Goal: Task Accomplishment & Management: Manage account settings

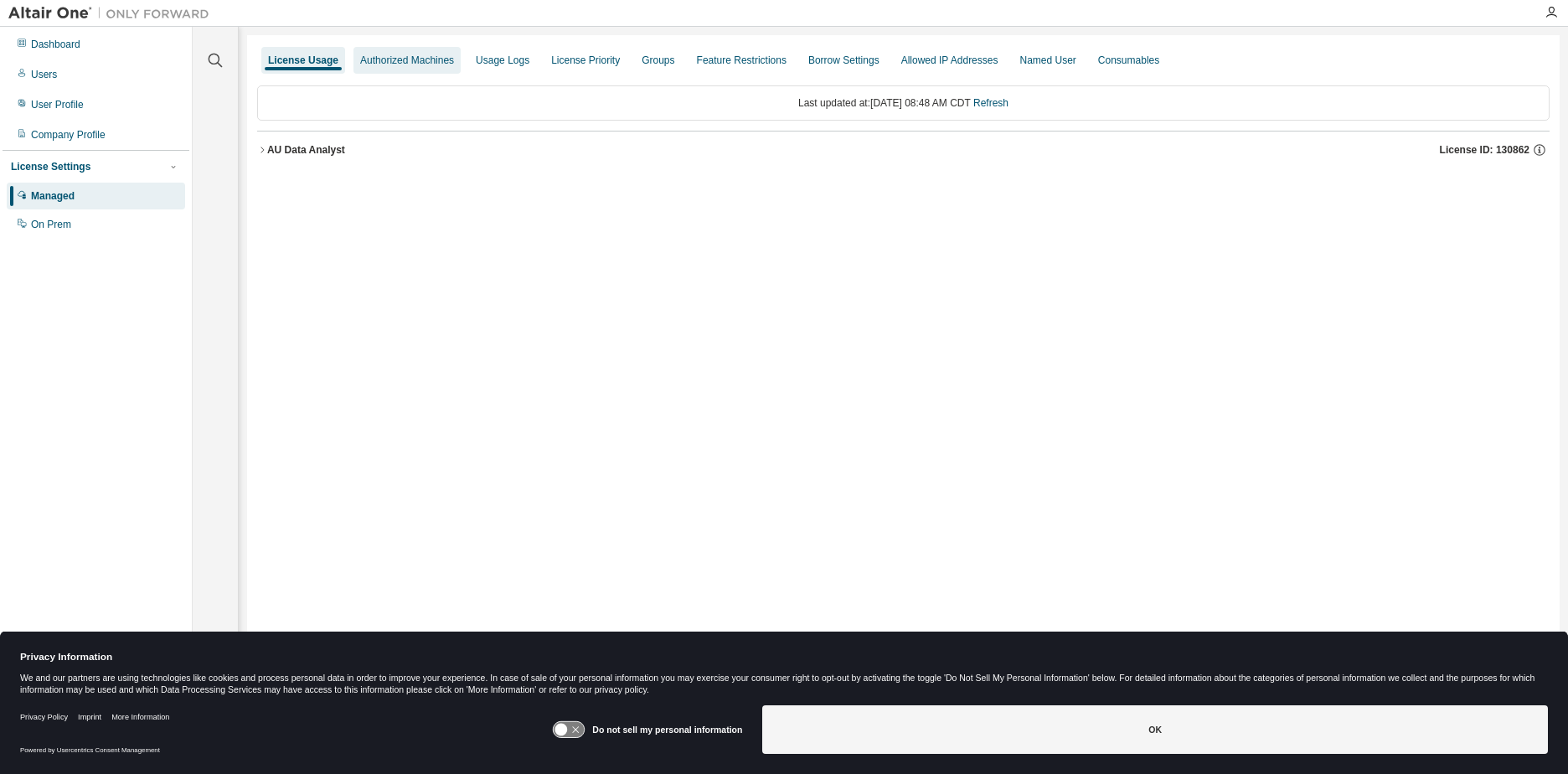
click at [382, 60] on div "Authorized Machines" at bounding box center [407, 61] width 94 height 14
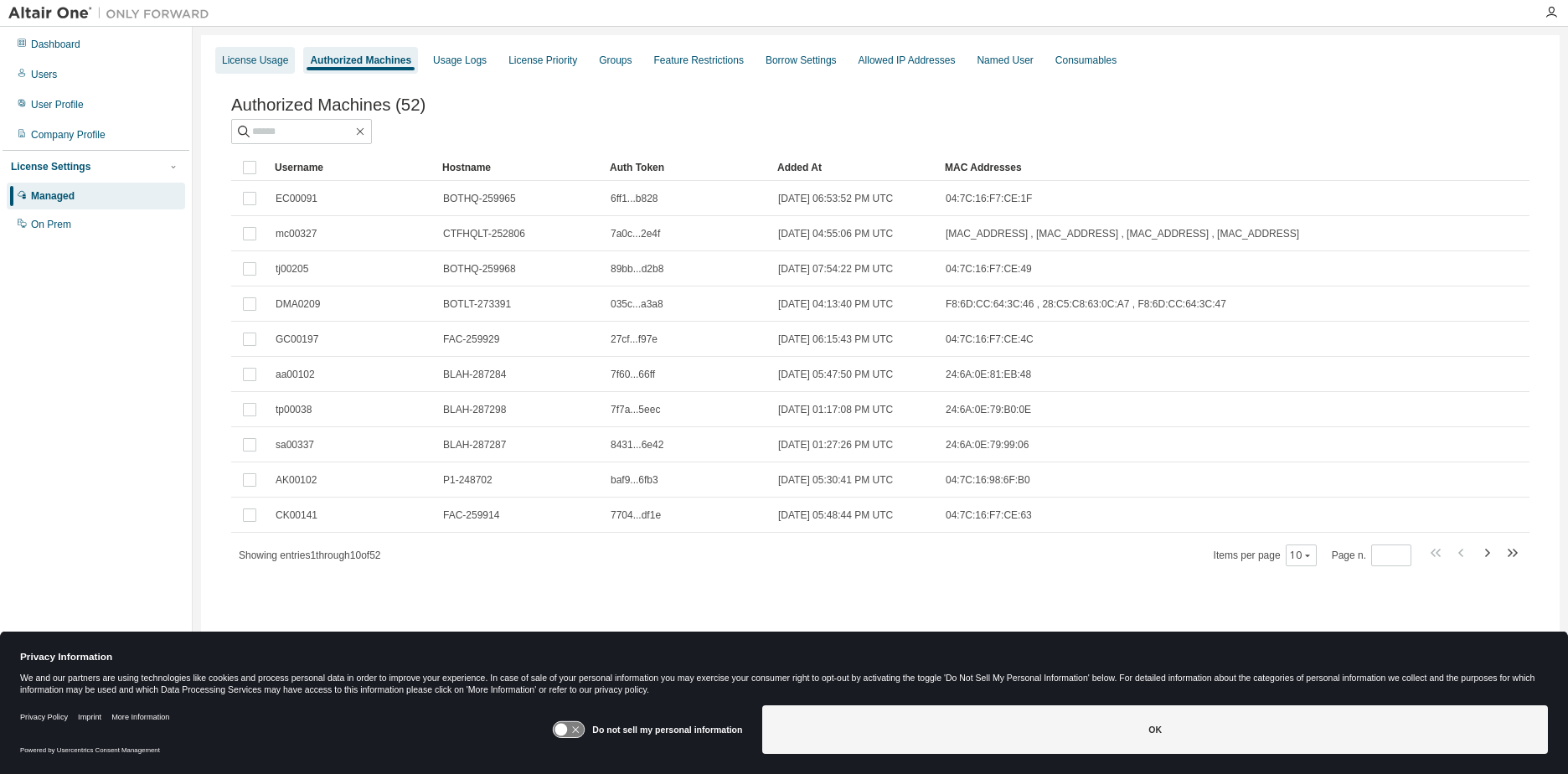
click at [271, 59] on div "License Usage" at bounding box center [255, 61] width 66 height 14
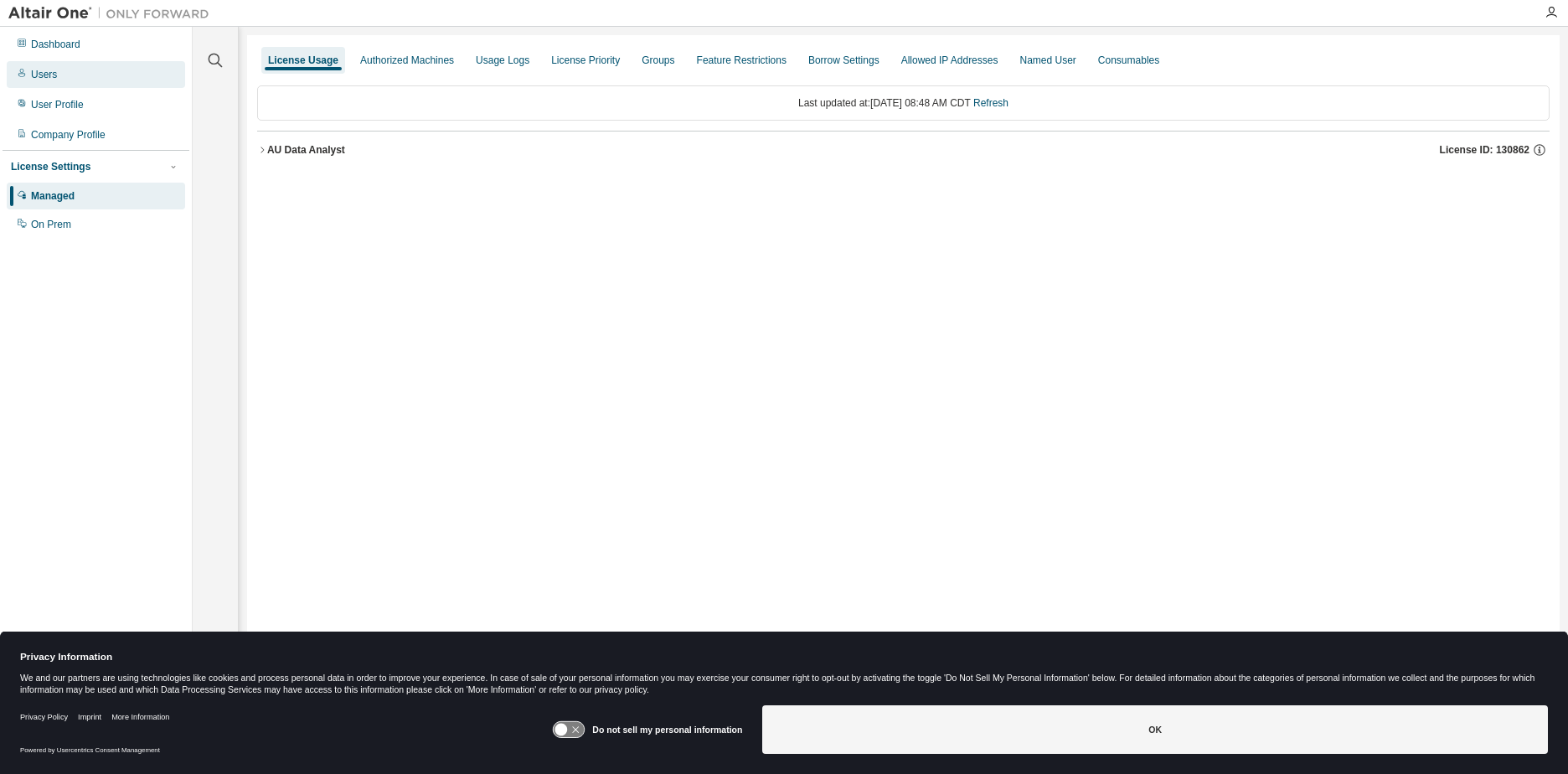
click at [65, 73] on div "Users" at bounding box center [95, 74] width 178 height 27
drag, startPoint x: 0, startPoint y: 0, endPoint x: 171, endPoint y: 540, distance: 566.4
click at [171, 540] on div "Dashboard Users User Profile Company Profile License Settings Managed On Prem" at bounding box center [95, 361] width 187 height 663
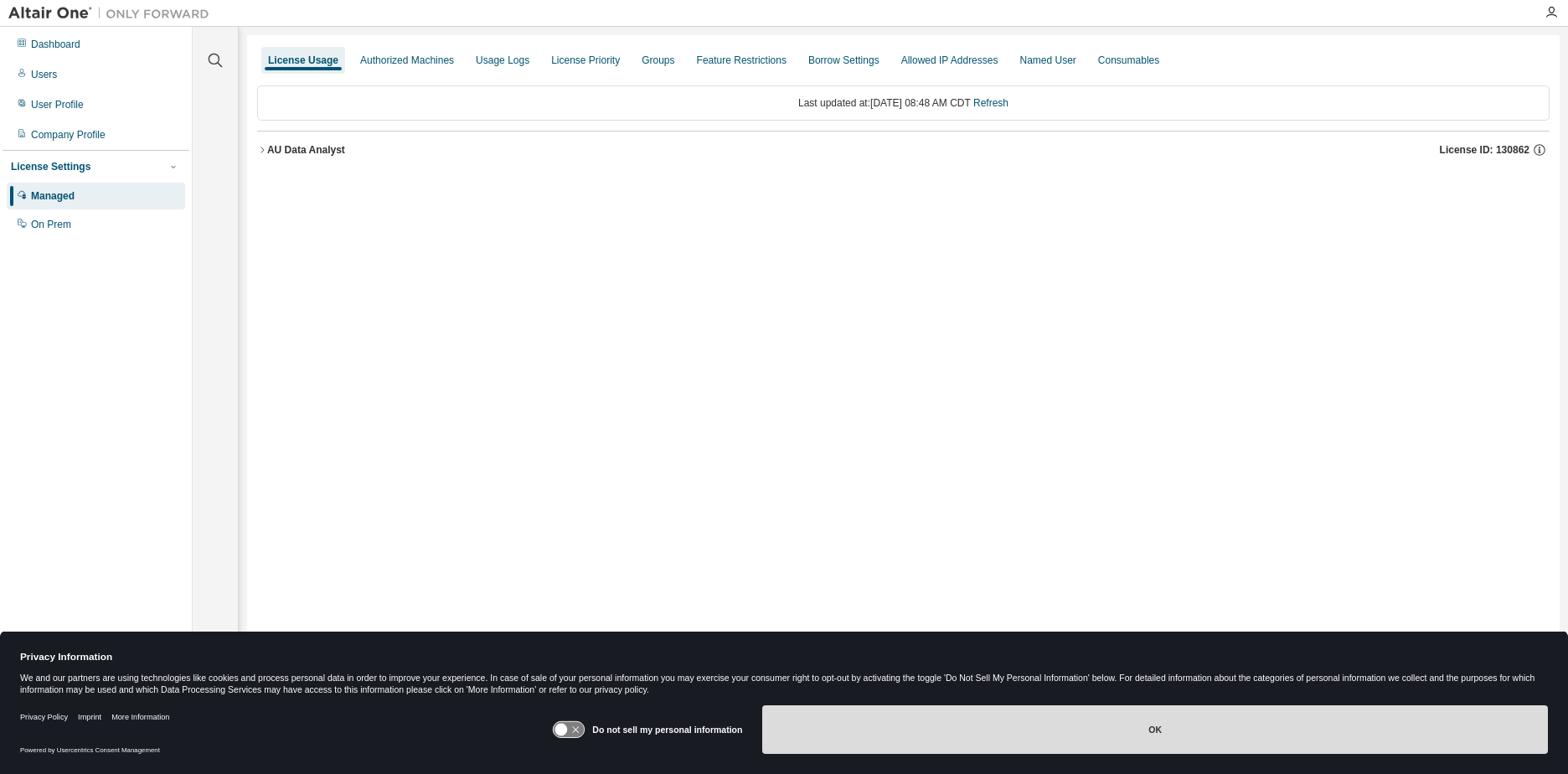
click at [1039, 733] on button "OK" at bounding box center [1154, 730] width 786 height 49
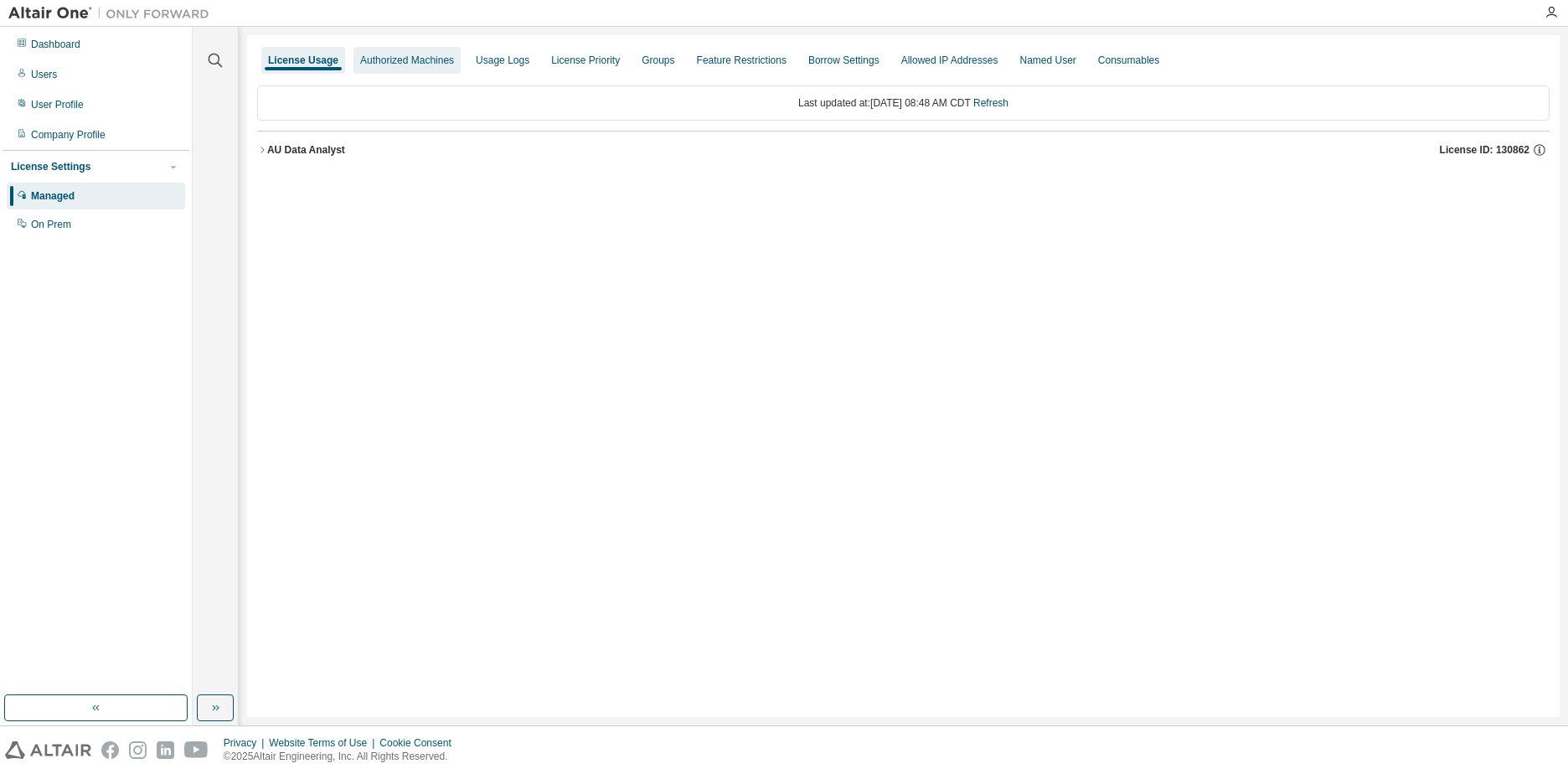
click at [408, 67] on div "Authorized Machines" at bounding box center [407, 61] width 107 height 27
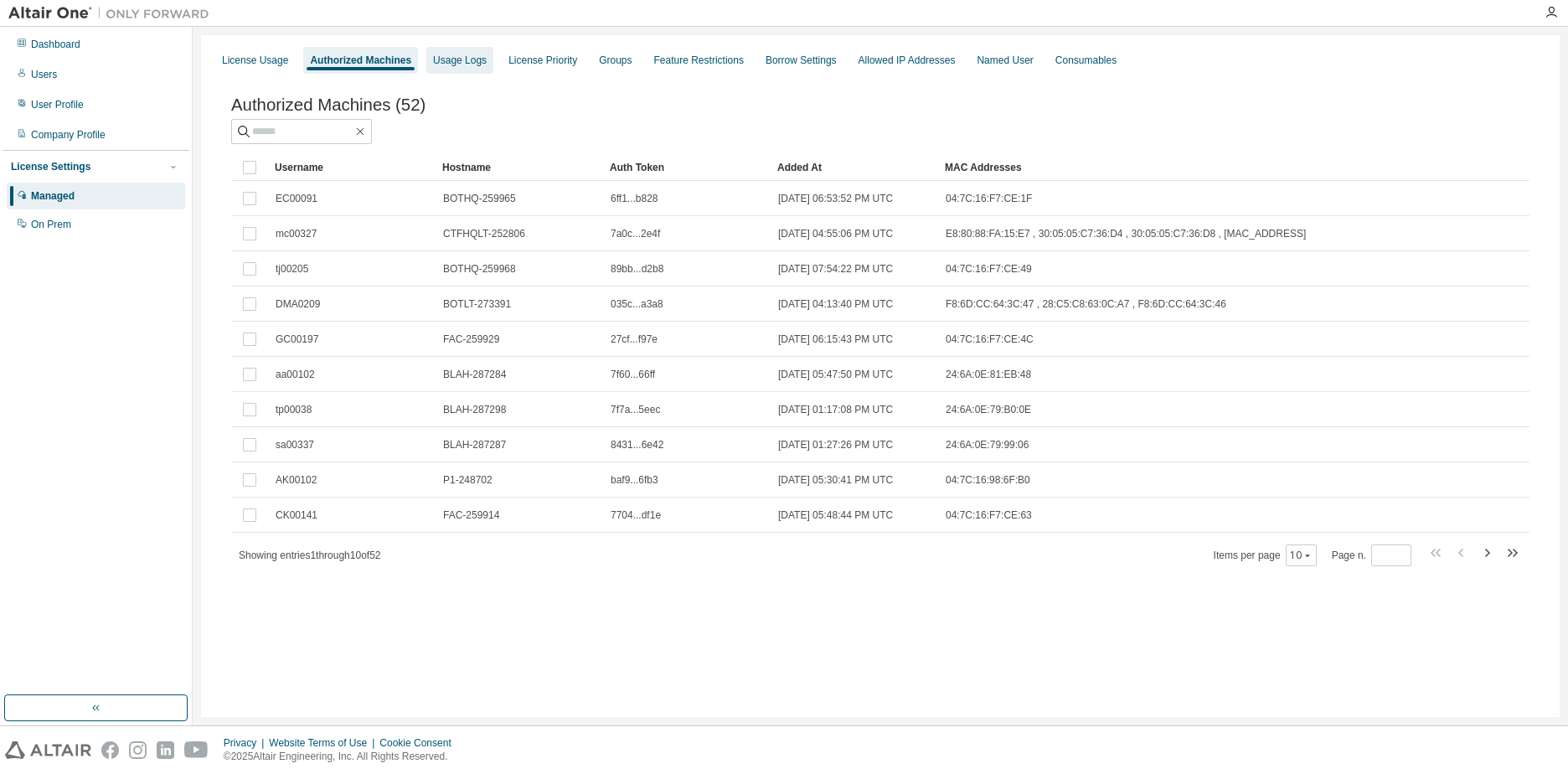
click at [461, 58] on div "Usage Logs" at bounding box center [460, 61] width 54 height 14
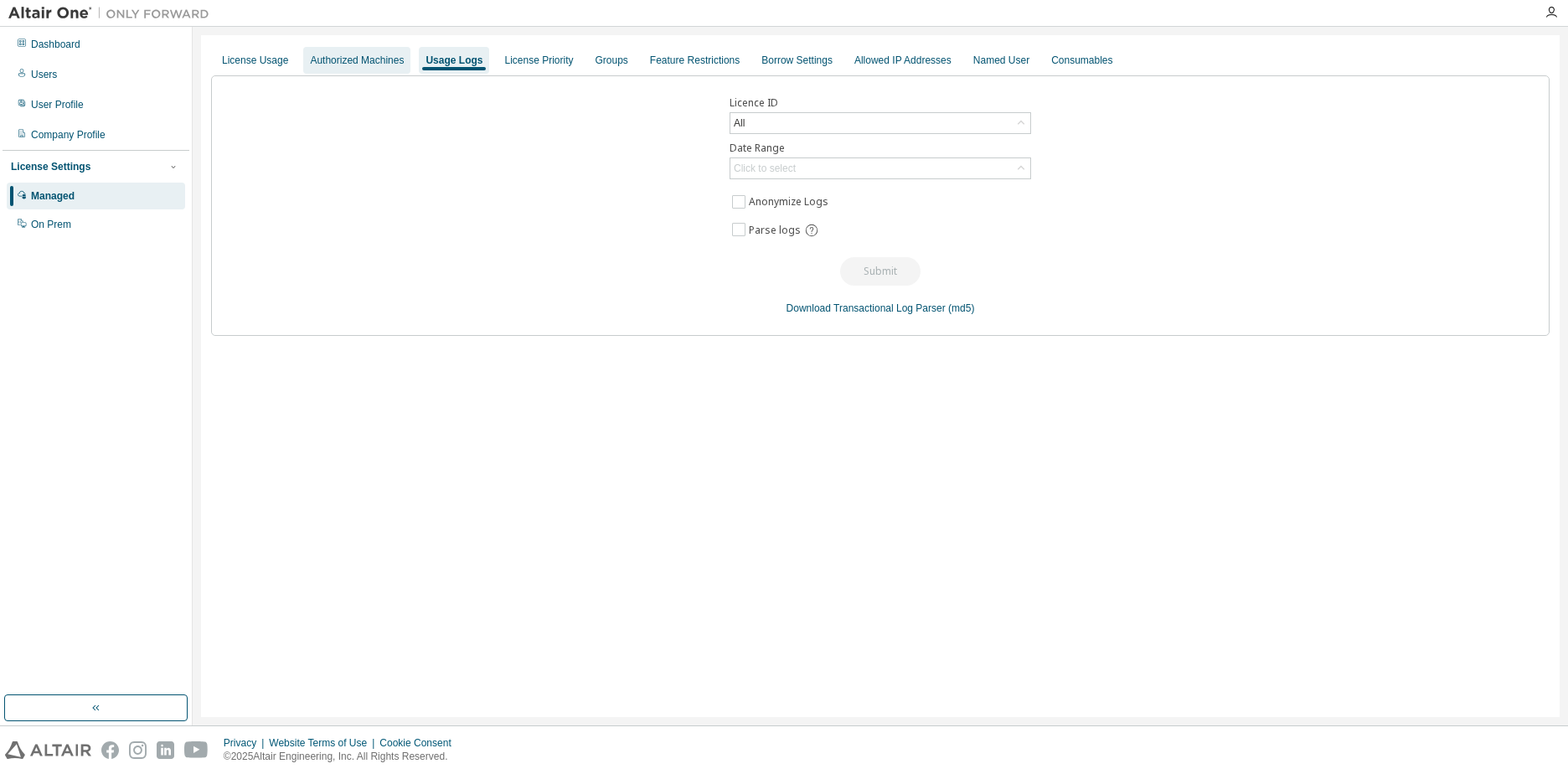
click at [319, 53] on div "Authorized Machines" at bounding box center [356, 61] width 107 height 27
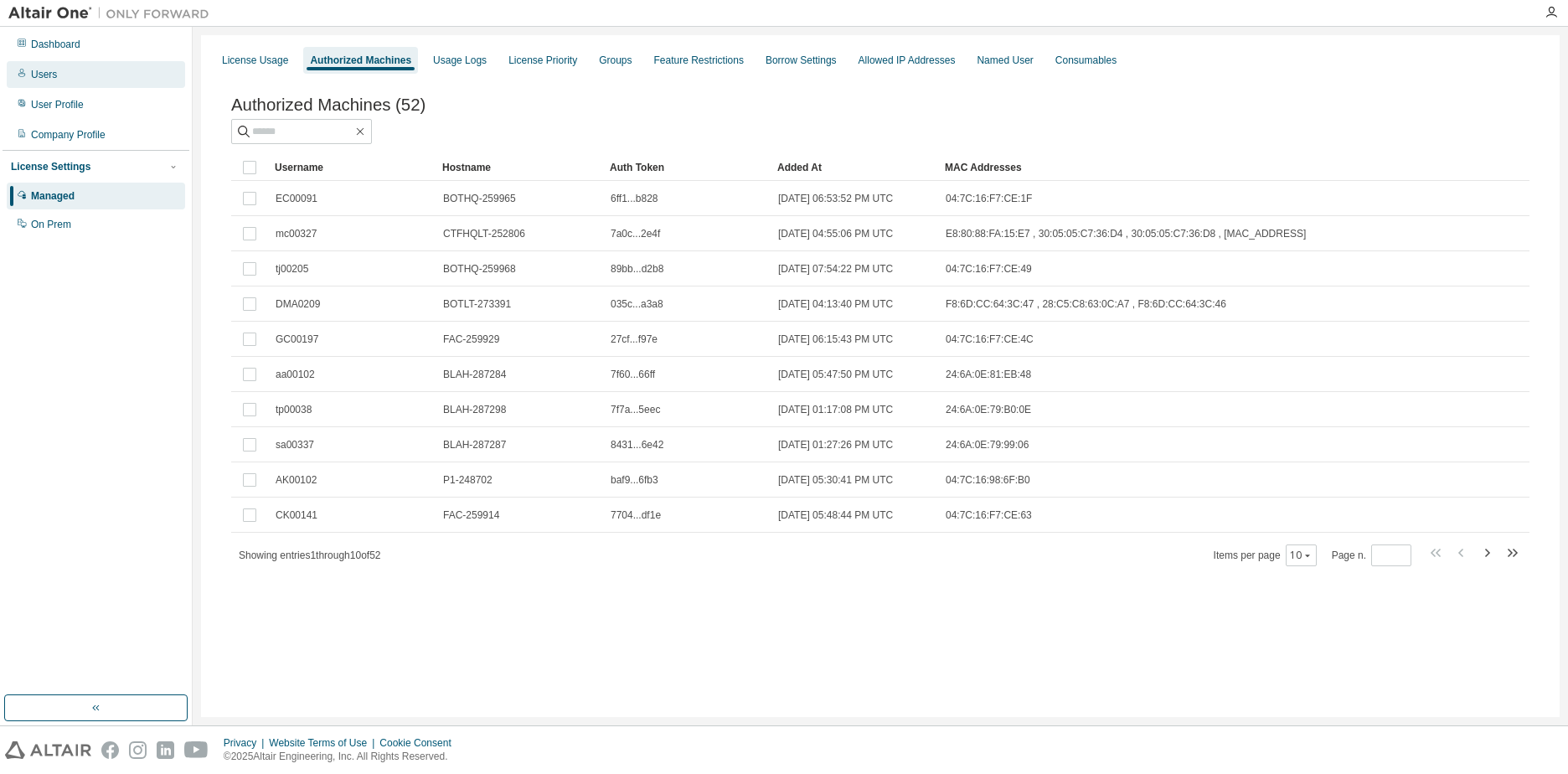
click at [66, 78] on div "Users" at bounding box center [95, 74] width 178 height 27
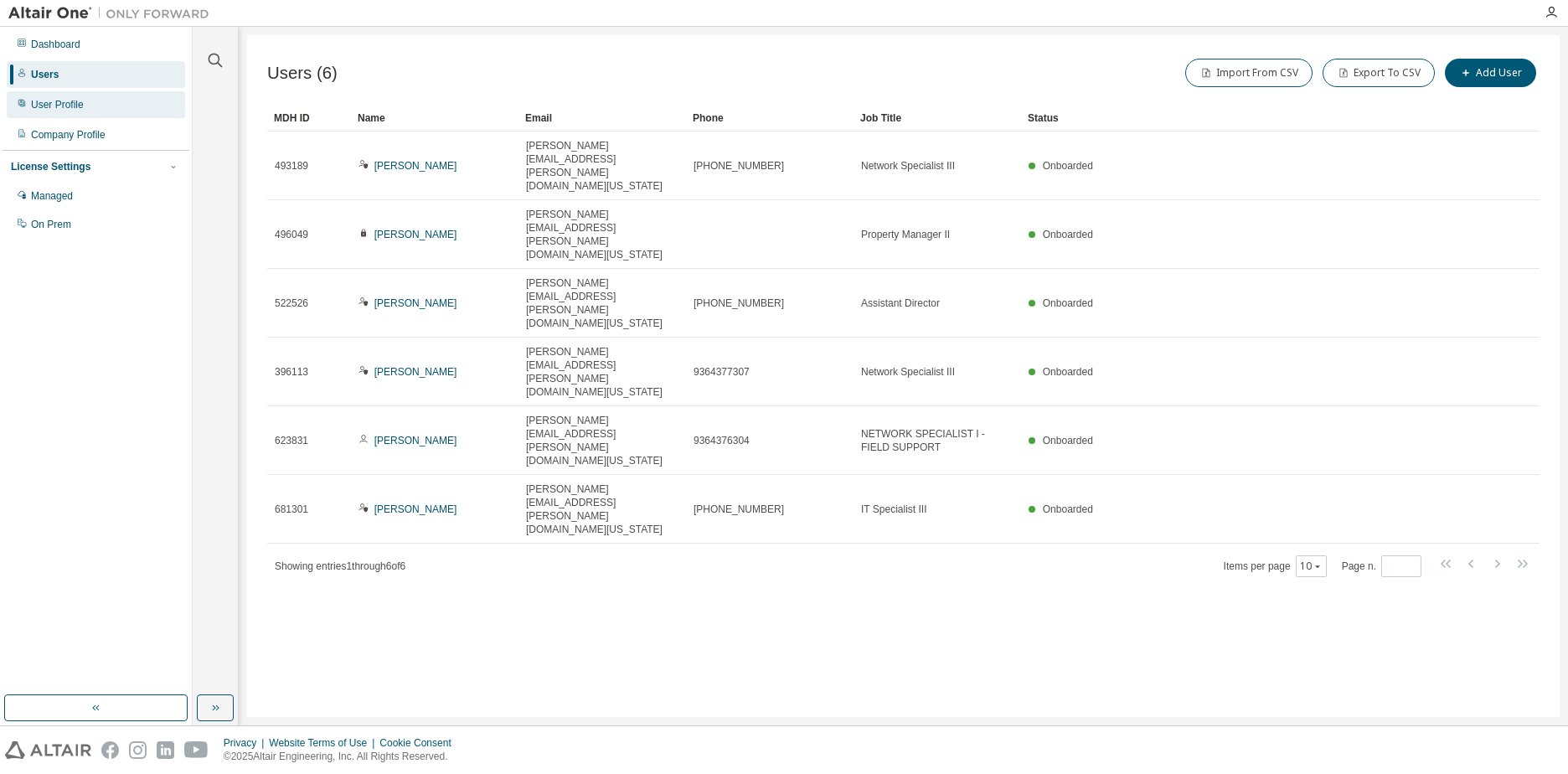
click at [57, 111] on div "User Profile" at bounding box center [57, 105] width 53 height 14
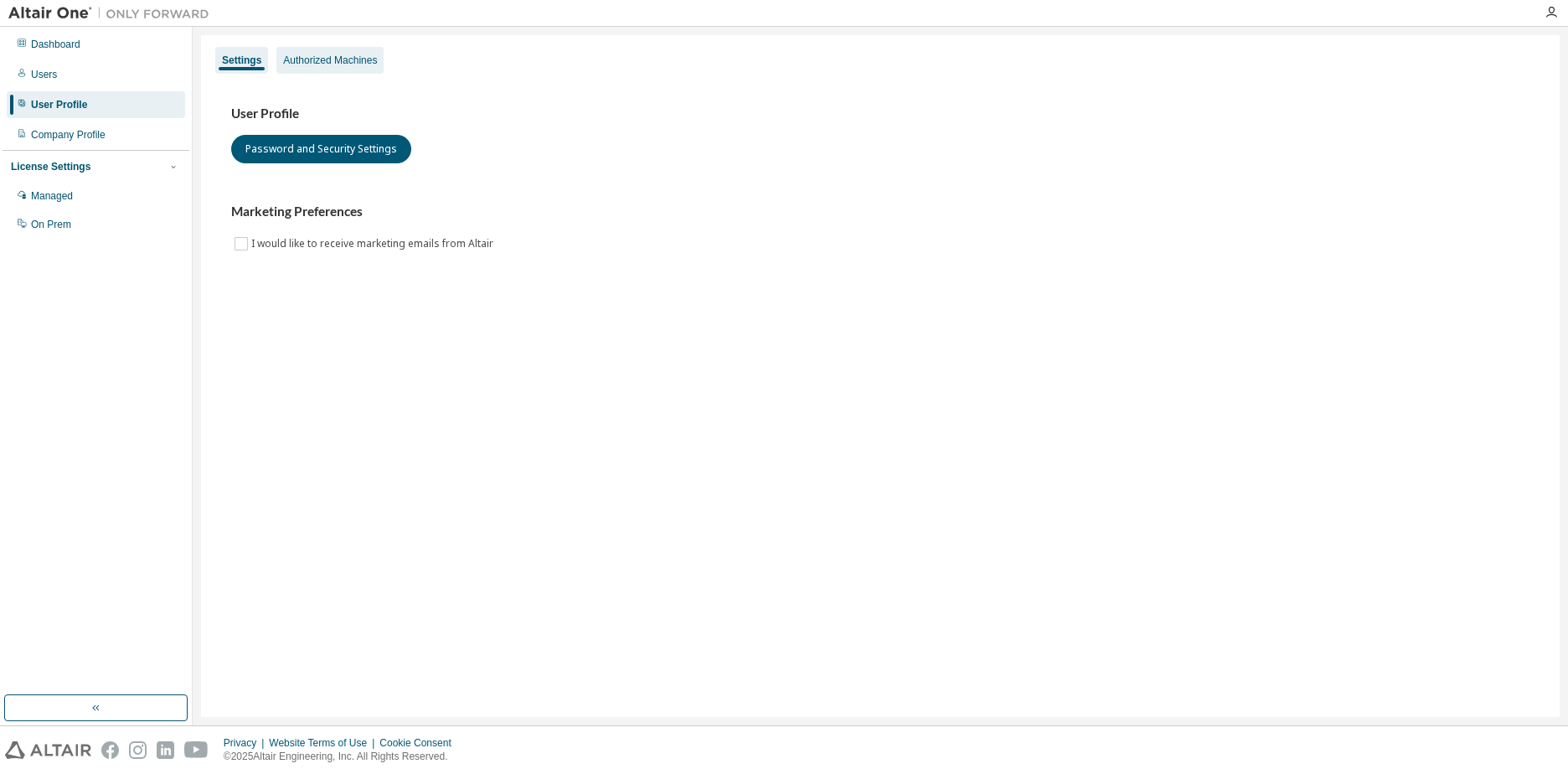
click at [306, 64] on div "Authorized Machines" at bounding box center [330, 61] width 94 height 14
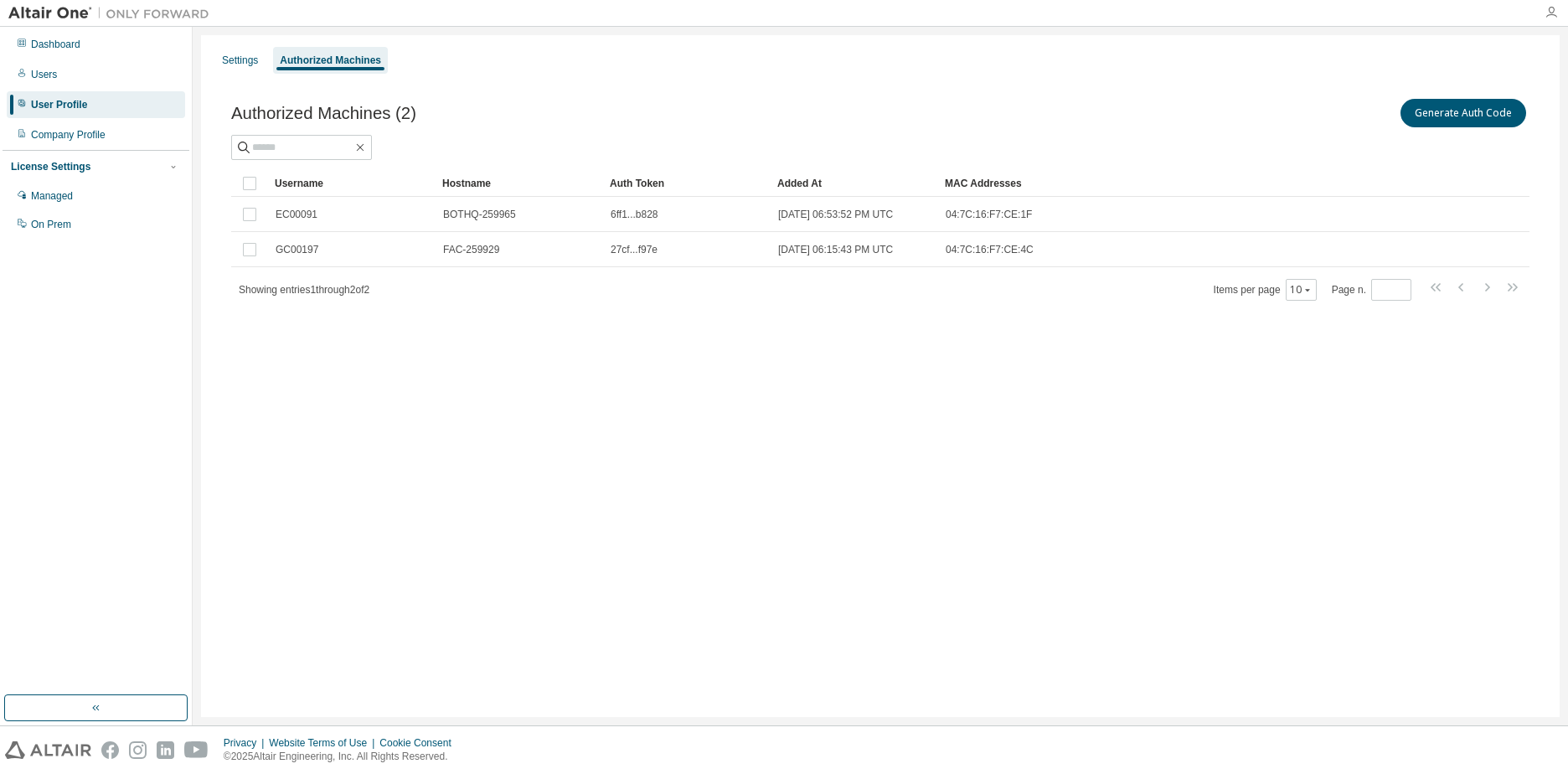
click at [1551, 8] on icon "button" at bounding box center [1552, 13] width 14 height 14
